Goal: Task Accomplishment & Management: Manage account settings

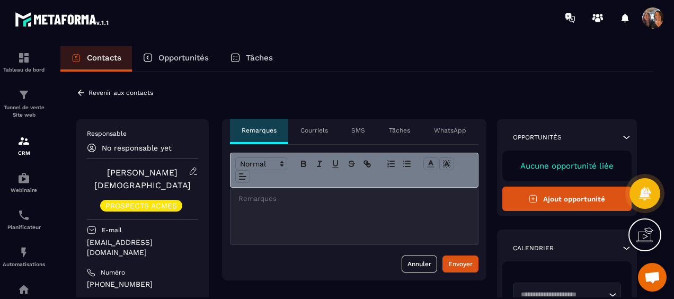
scroll to position [2282, 0]
click at [82, 88] on icon at bounding box center [81, 93] width 10 height 10
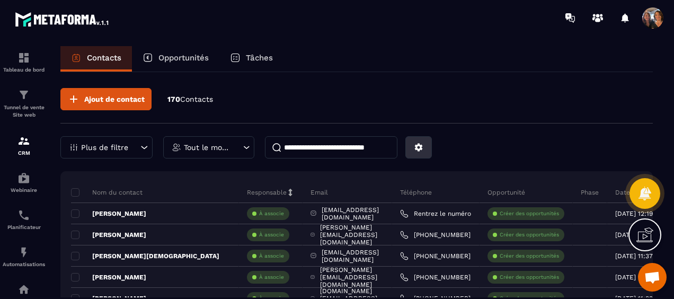
click at [411, 147] on button at bounding box center [418, 147] width 26 height 22
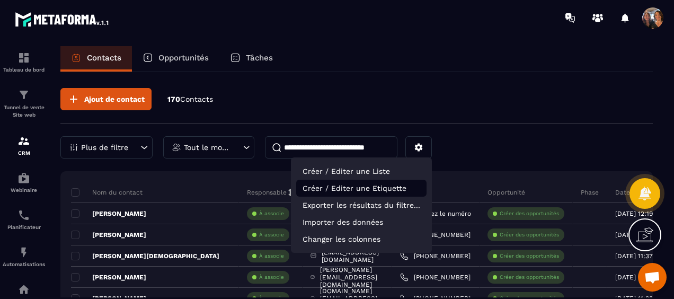
click at [369, 189] on p "Créer / Editer une Etiquette" at bounding box center [361, 188] width 130 height 17
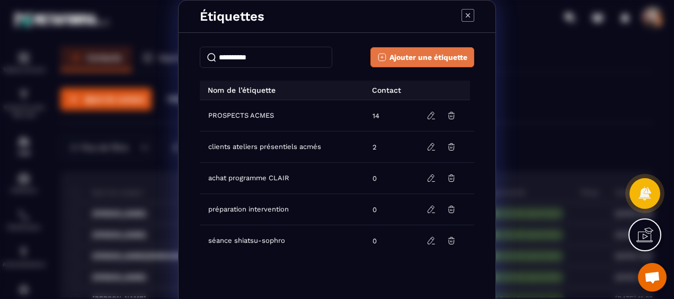
click at [419, 56] on span "Ajouter une étiquette" at bounding box center [428, 57] width 78 height 11
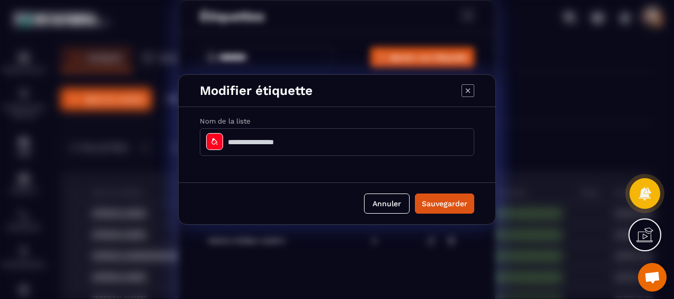
click at [282, 142] on input "Modal window" at bounding box center [337, 142] width 274 height 28
type input "*******"
click at [443, 201] on button "Sauvegarder" at bounding box center [444, 203] width 59 height 20
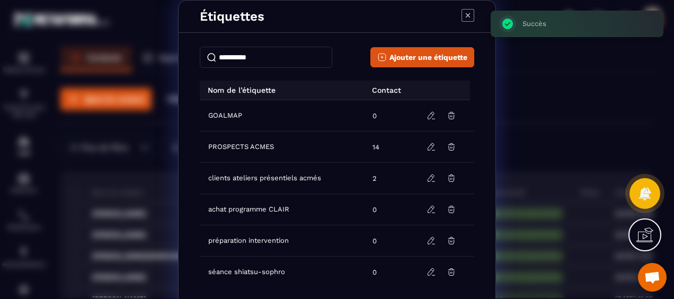
click at [281, 116] on td "GOALMAP" at bounding box center [283, 115] width 166 height 31
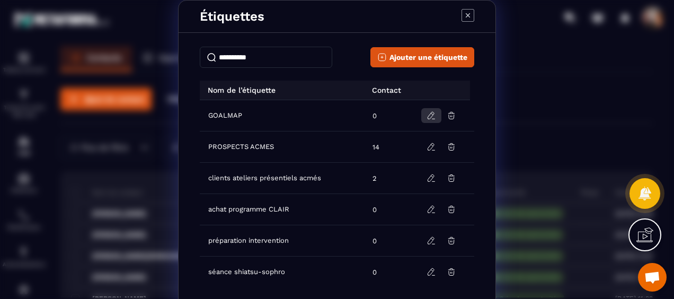
click at [426, 115] on icon "Modal window" at bounding box center [431, 116] width 10 height 10
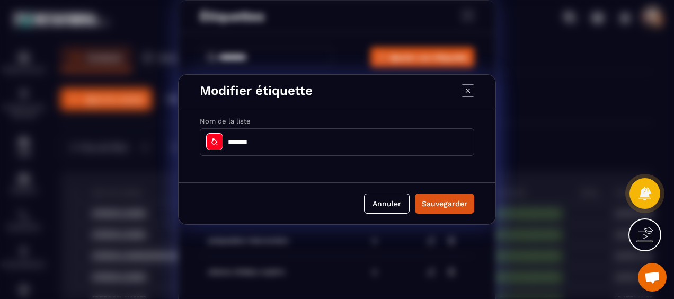
click at [213, 141] on icon "Modal window" at bounding box center [214, 141] width 8 height 8
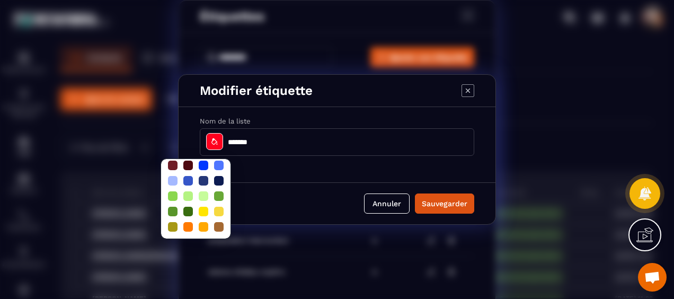
scroll to position [29, 0]
click at [186, 191] on div at bounding box center [188, 196] width 10 height 10
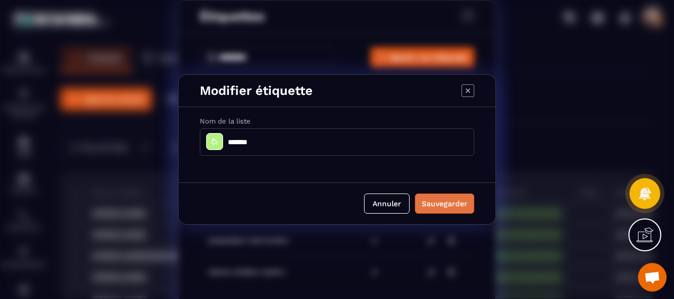
click at [450, 205] on button "Sauvegarder" at bounding box center [444, 203] width 59 height 20
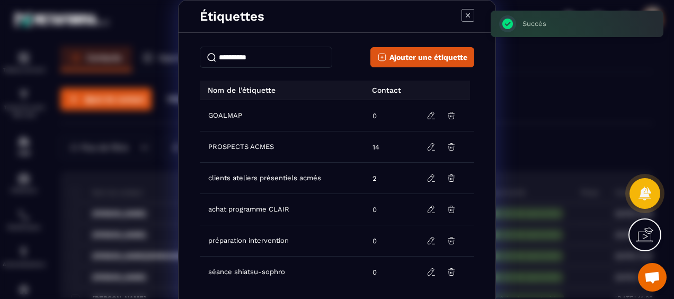
click at [468, 12] on icon "Modal window" at bounding box center [467, 15] width 13 height 13
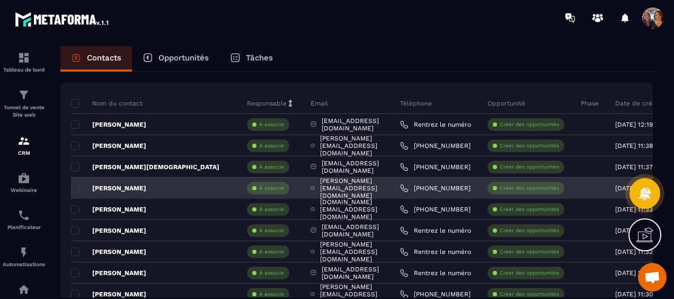
scroll to position [106, 0]
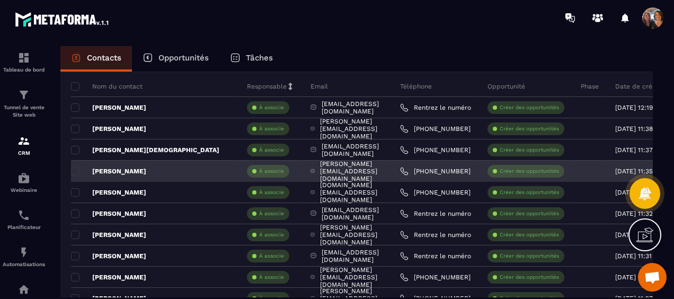
click at [259, 173] on p "À associe" at bounding box center [271, 170] width 25 height 7
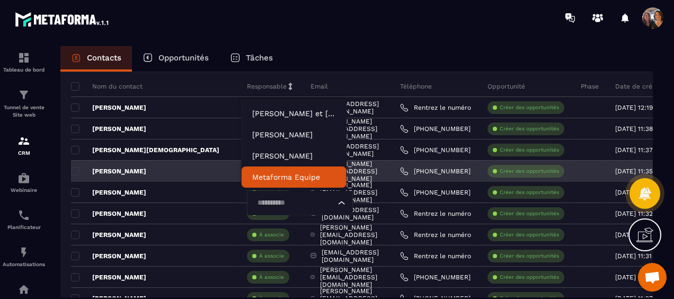
click at [185, 168] on div "[PERSON_NAME]" at bounding box center [155, 170] width 168 height 21
